Goal: Task Accomplishment & Management: Use online tool/utility

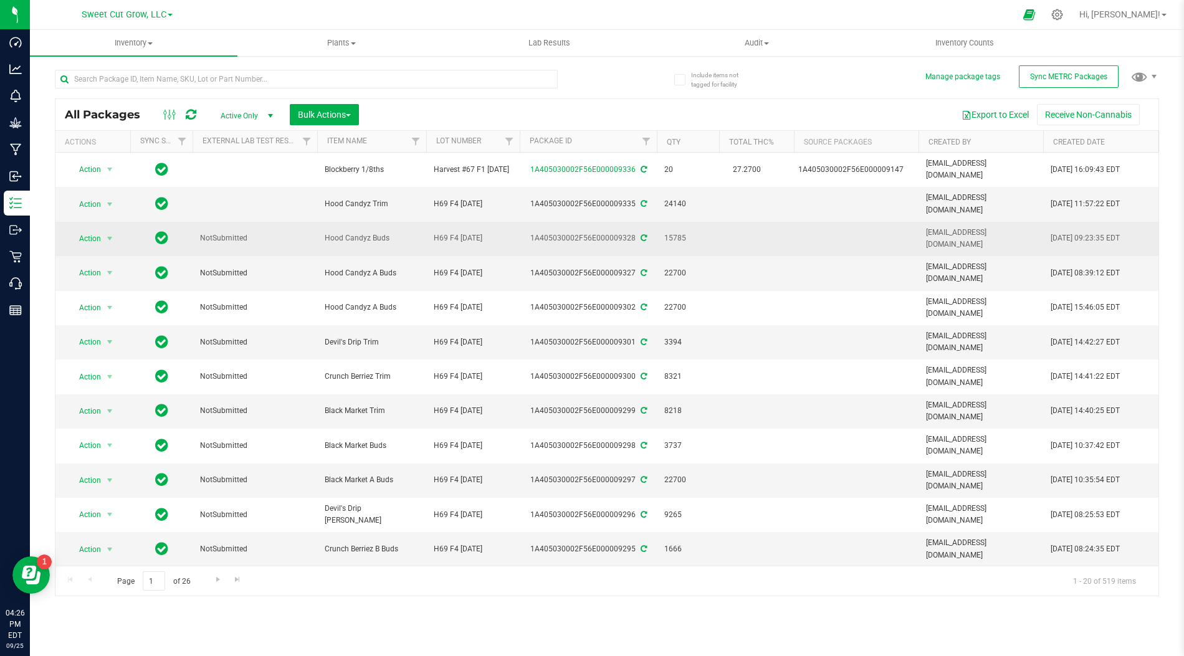
click at [674, 232] on span "15785" at bounding box center [687, 238] width 47 height 12
click at [705, 232] on span "15785" at bounding box center [687, 238] width 47 height 12
click at [676, 232] on span "15785" at bounding box center [687, 238] width 47 height 12
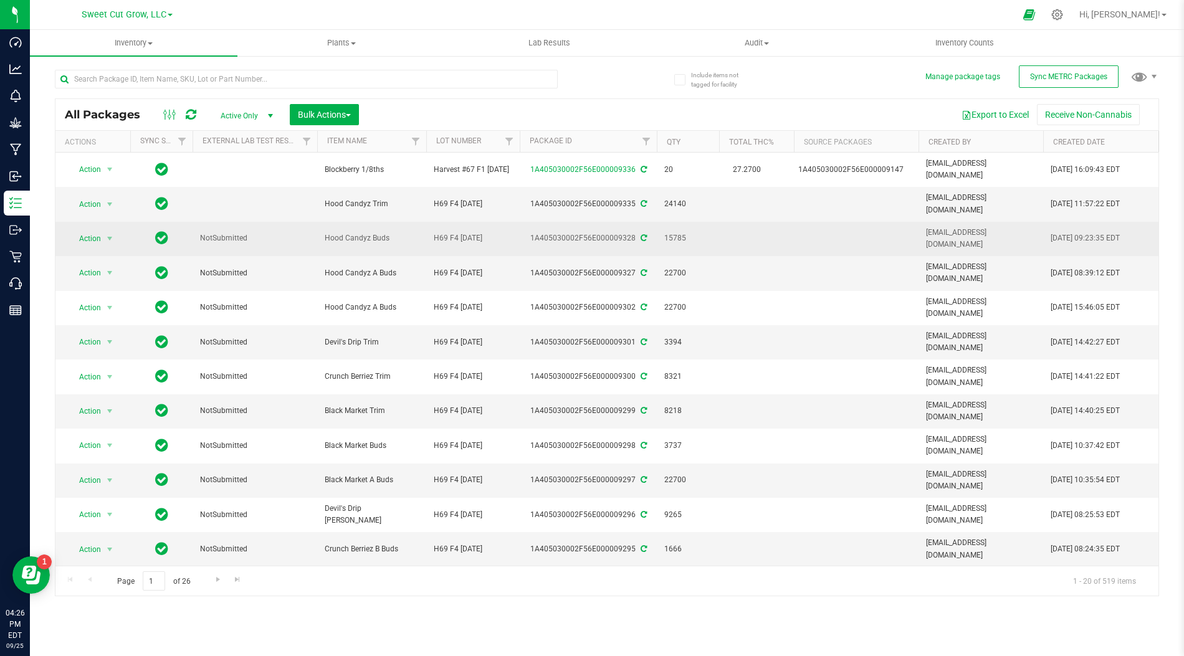
click at [712, 226] on td "15785" at bounding box center [688, 239] width 62 height 34
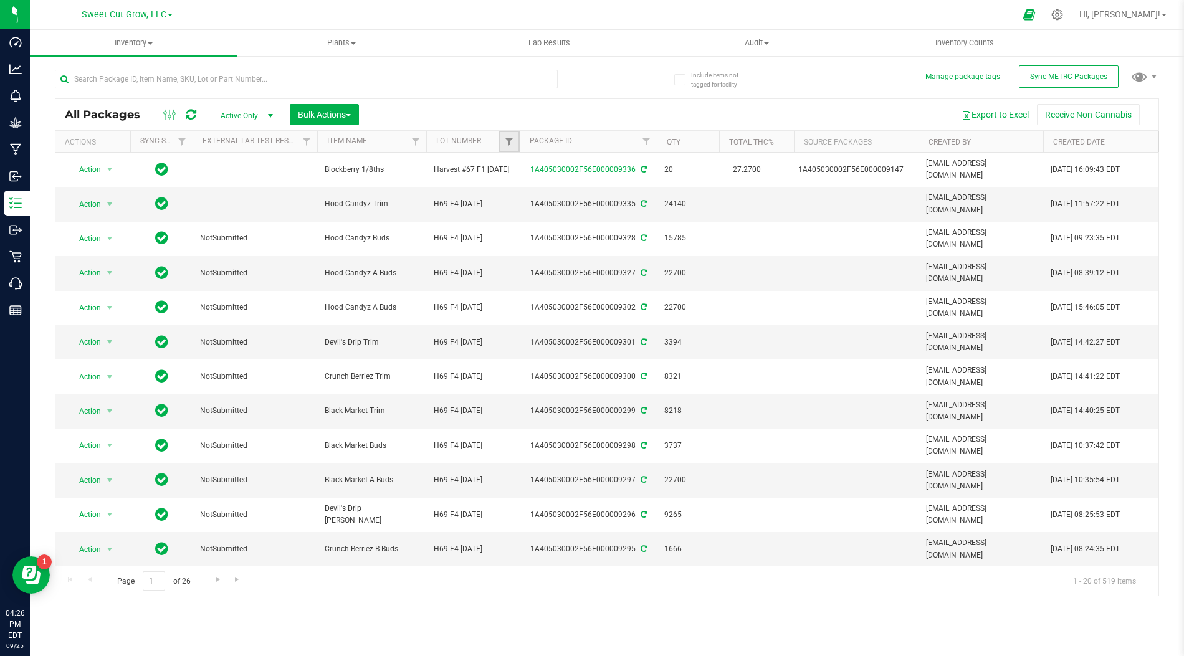
click at [515, 134] on link "Filter" at bounding box center [509, 141] width 21 height 21
type input "69"
click at [519, 198] on input "H69 F4 [DATE]" at bounding box center [515, 198] width 8 height 8
checkbox input "true"
click at [528, 252] on button "Filter" at bounding box center [536, 244] width 60 height 27
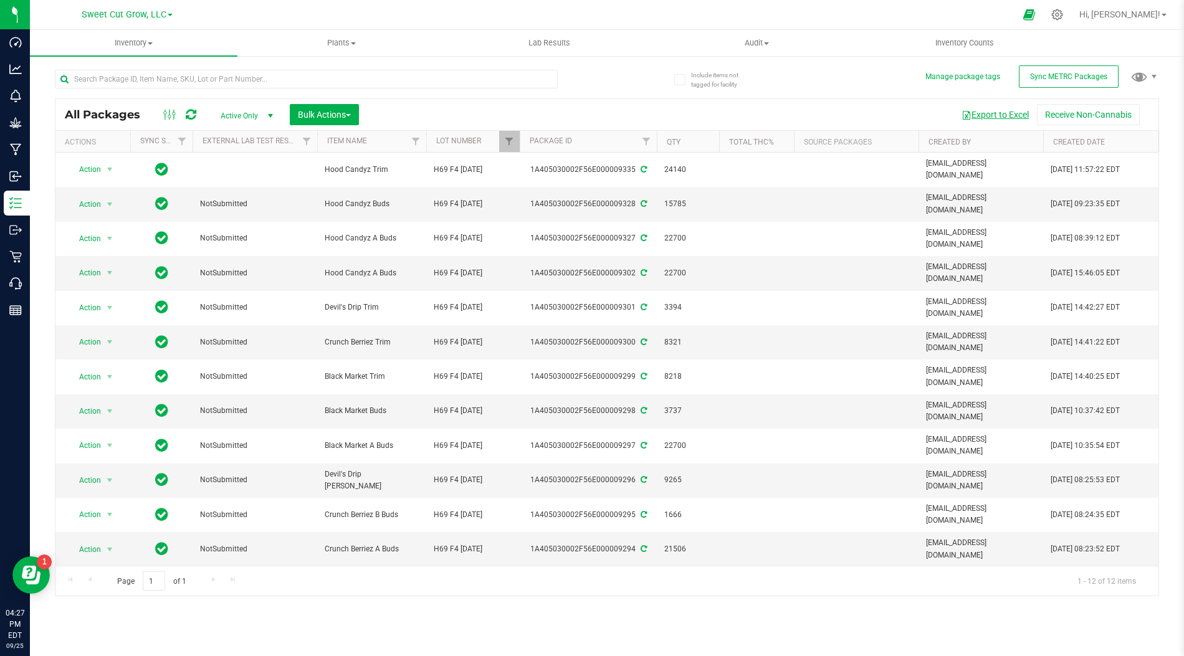
click at [983, 116] on button "Export to Excel" at bounding box center [995, 114] width 84 height 21
click at [326, 81] on input "text" at bounding box center [306, 79] width 503 height 19
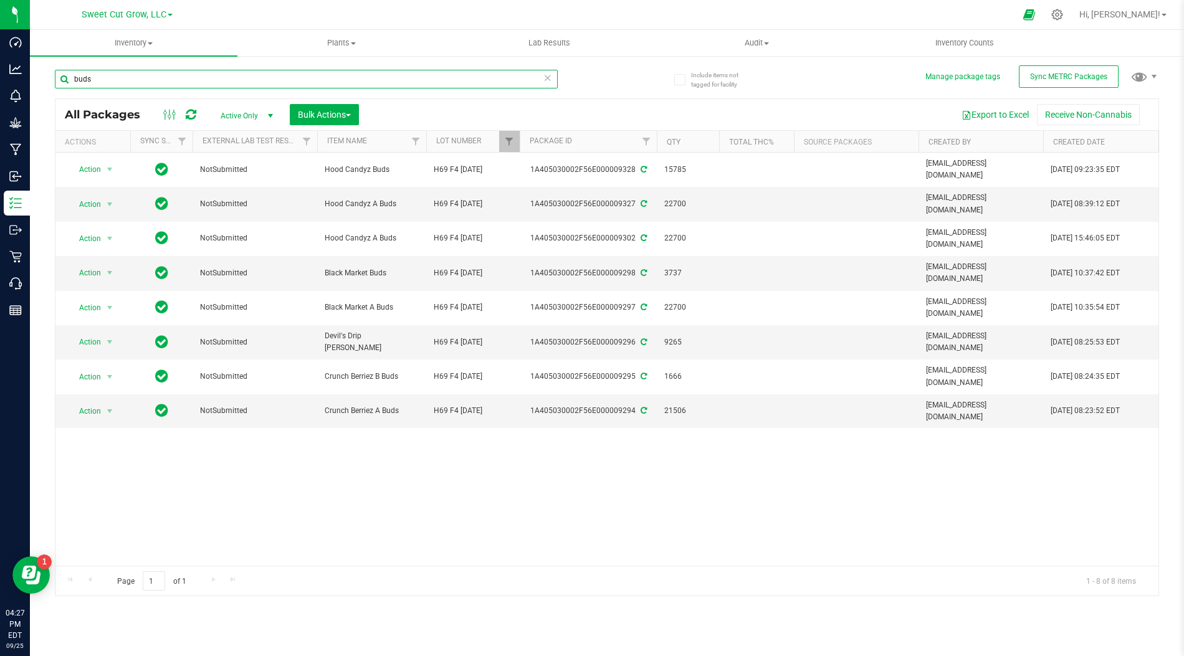
type input "buds"
click at [987, 115] on button "Export to Excel" at bounding box center [995, 114] width 84 height 21
